Goal: Find specific page/section: Find specific page/section

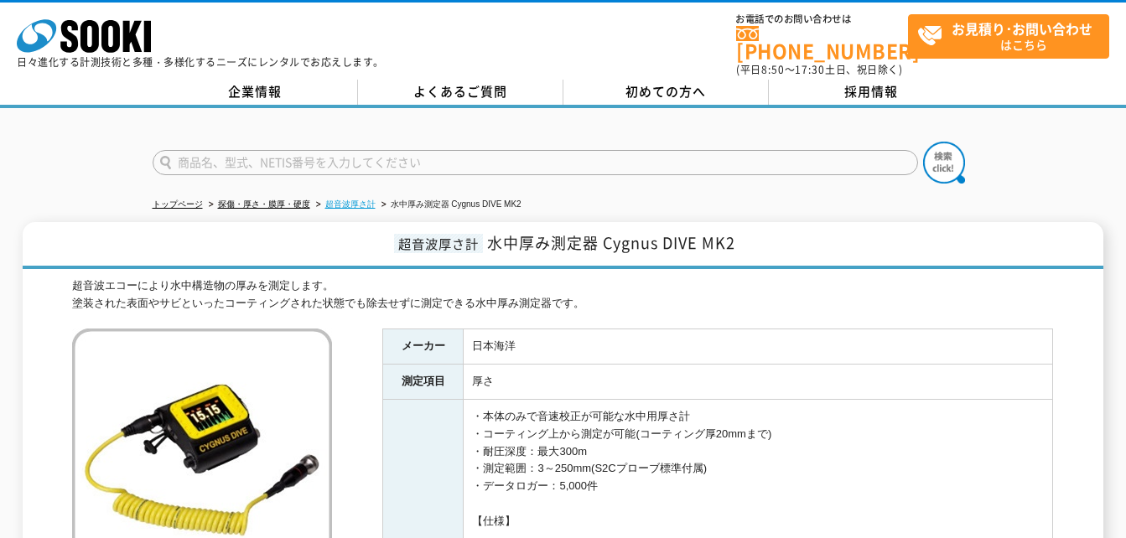
click at [363, 200] on link "超音波厚さ計" at bounding box center [350, 204] width 50 height 9
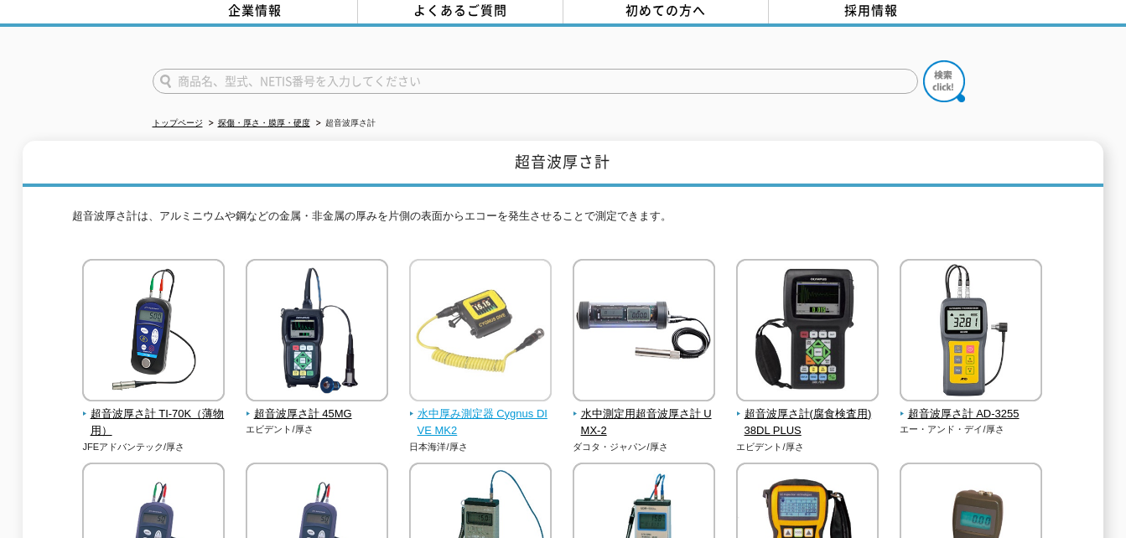
scroll to position [109, 0]
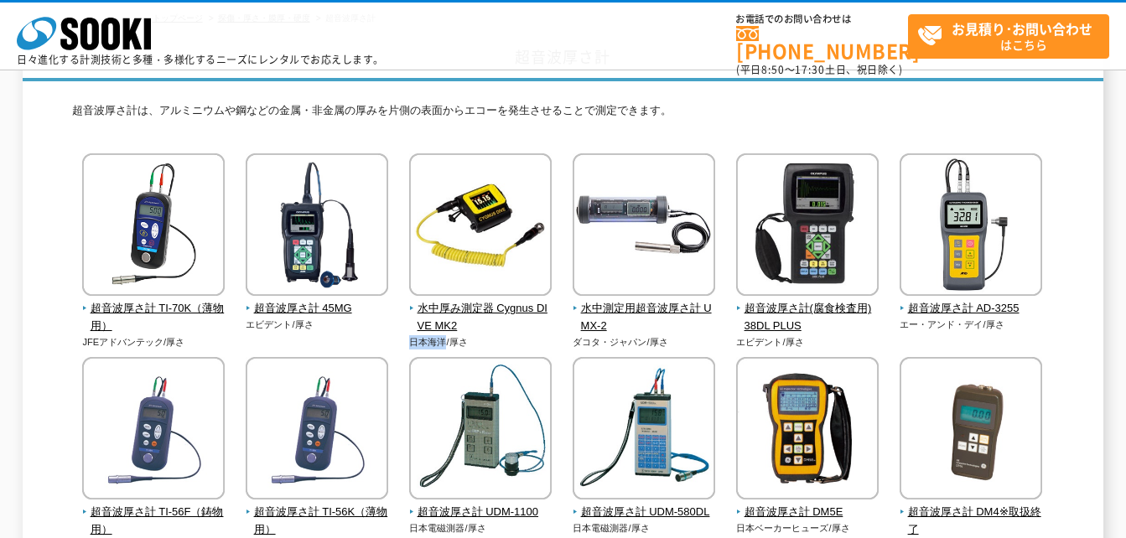
drag, startPoint x: 449, startPoint y: 342, endPoint x: 408, endPoint y: 343, distance: 41.1
click at [408, 343] on div "超音波厚さ計 TI-70K（薄物用） JFEアドバンテック/厚さ エビデント/厚さ" at bounding box center [562, 471] width 981 height 636
copy p "日本海洋"
